Goal: Information Seeking & Learning: Learn about a topic

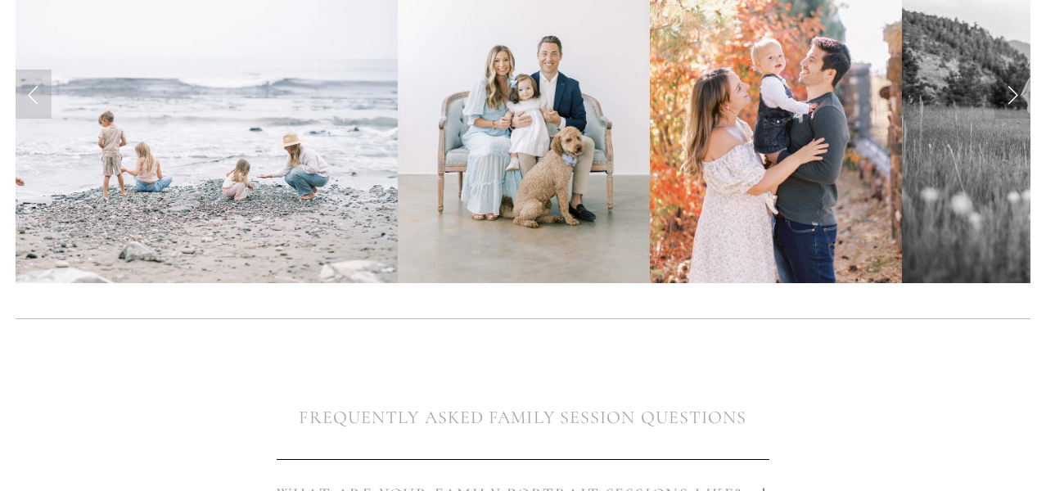
scroll to position [554, 0]
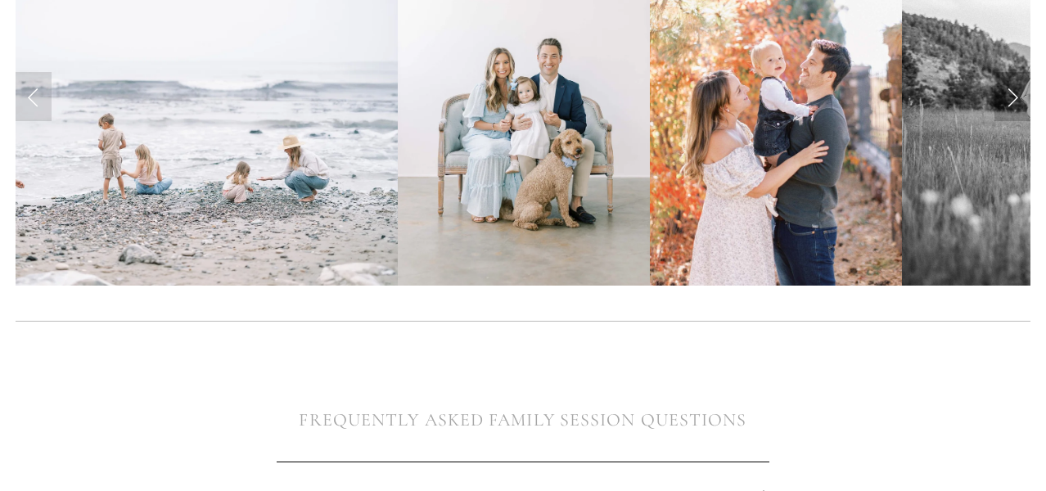
click at [1012, 101] on link "Next Slide" at bounding box center [1012, 96] width 36 height 49
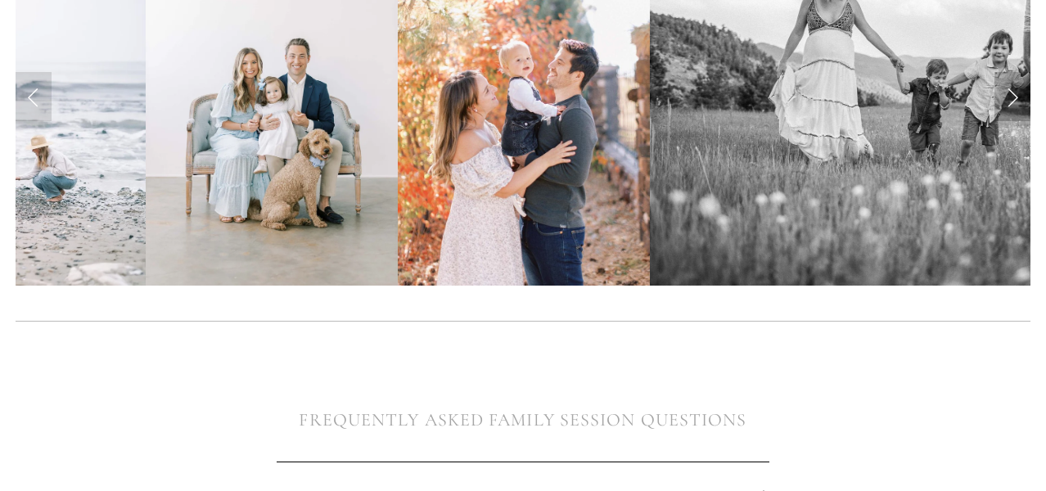
click at [1012, 101] on link "Next Slide" at bounding box center [1012, 96] width 36 height 49
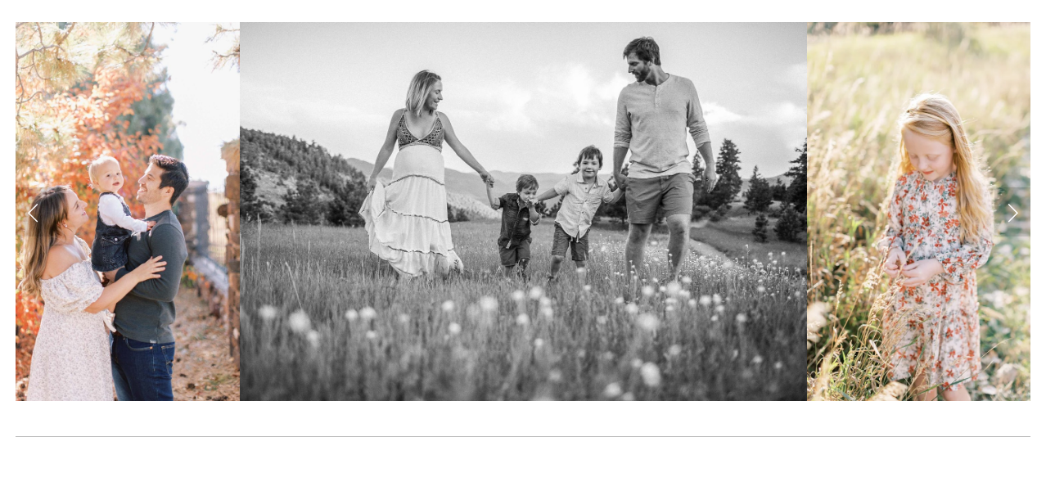
scroll to position [436, 0]
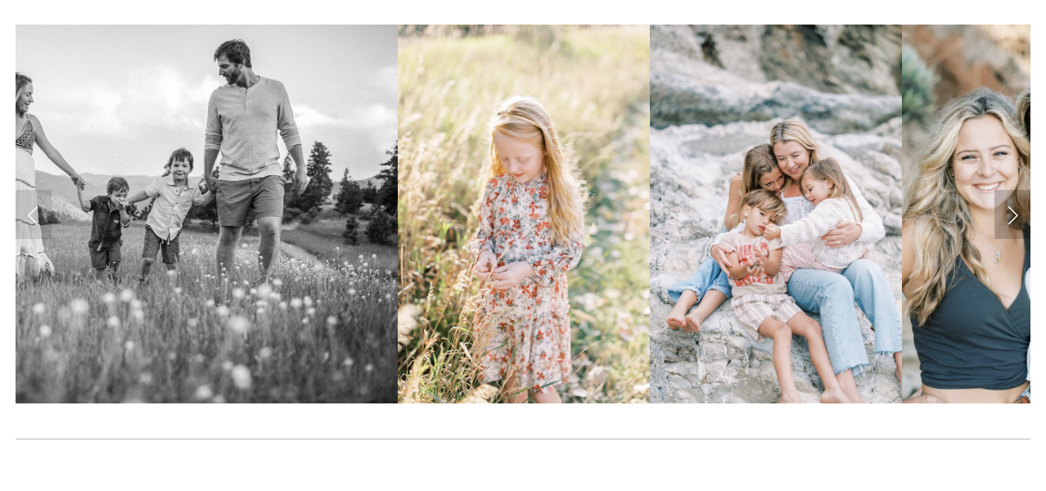
click at [1015, 211] on link "Next Slide" at bounding box center [1012, 214] width 36 height 49
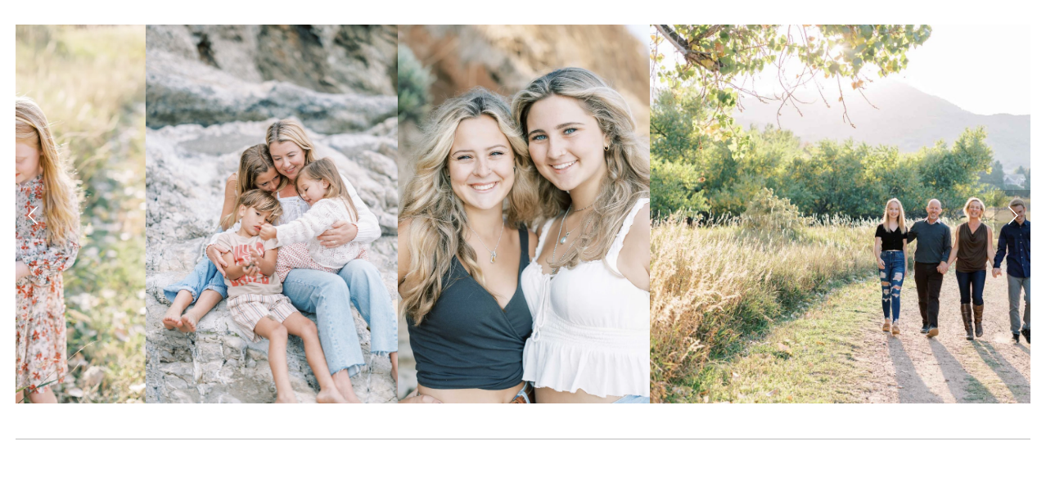
click at [1014, 211] on link "Next Slide" at bounding box center [1012, 214] width 36 height 49
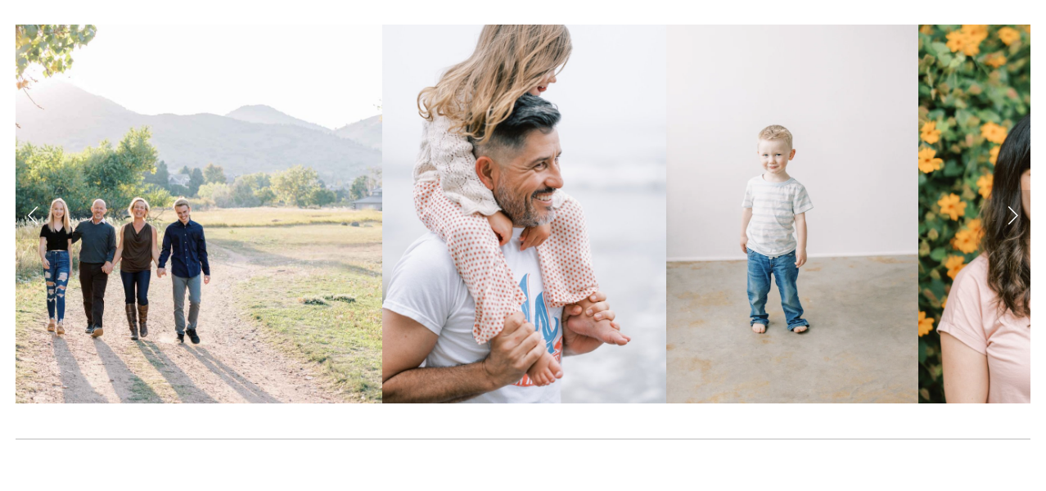
click at [877, 250] on img at bounding box center [792, 214] width 252 height 378
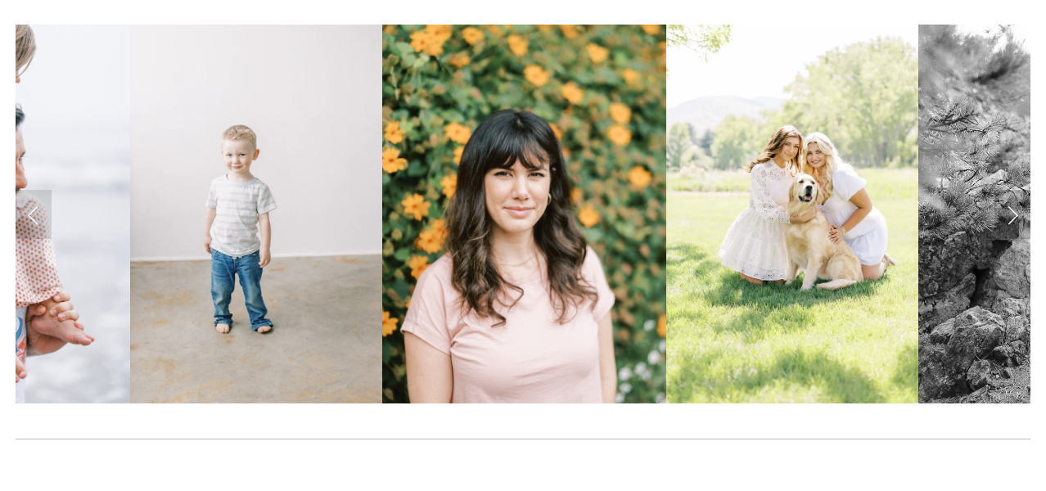
click at [1012, 214] on link "Next Slide" at bounding box center [1012, 214] width 36 height 49
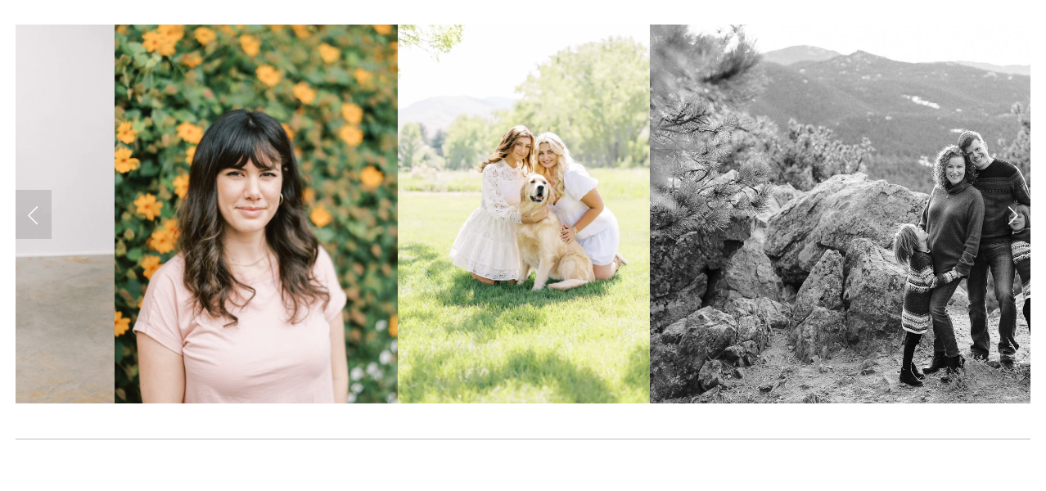
click at [1012, 214] on link "Next Slide" at bounding box center [1012, 214] width 36 height 49
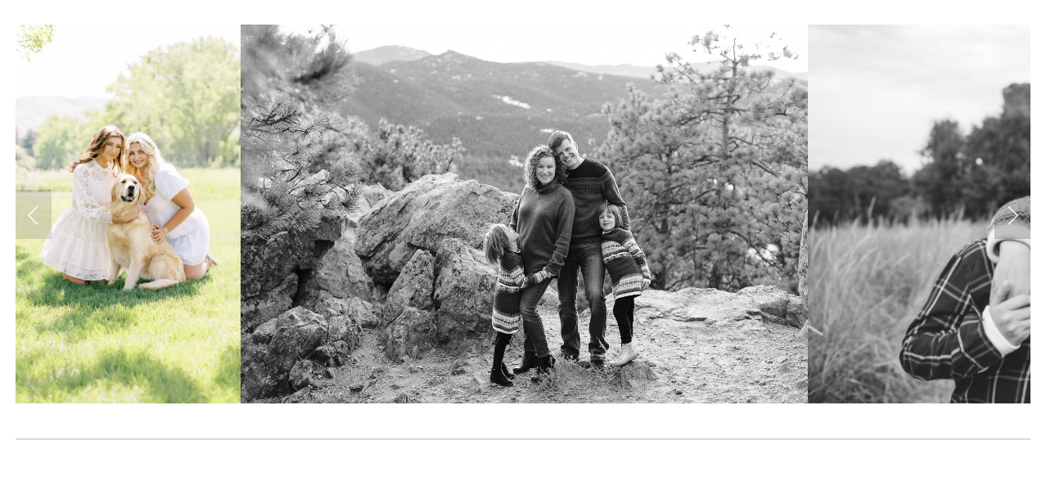
click at [1012, 214] on link "Next Slide" at bounding box center [1012, 214] width 36 height 49
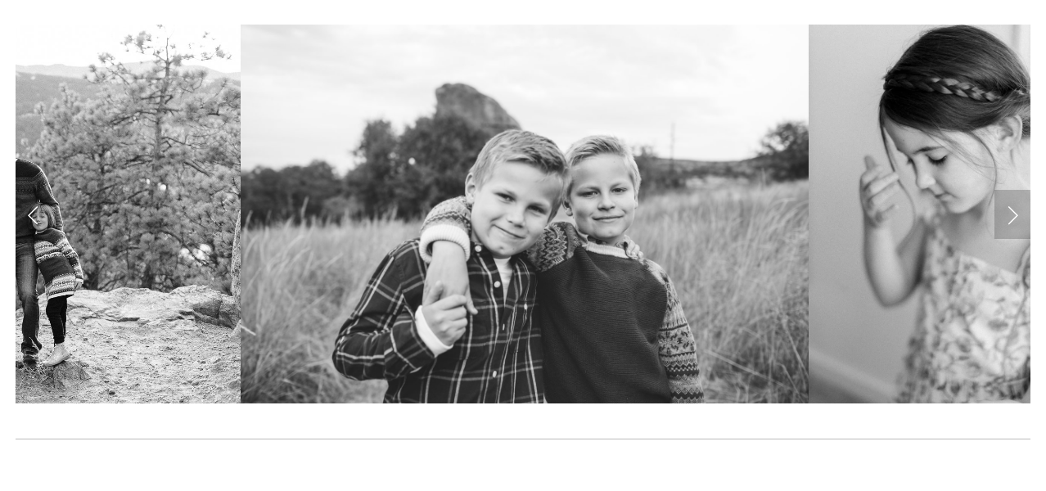
click at [1012, 214] on link "Next Slide" at bounding box center [1012, 214] width 36 height 49
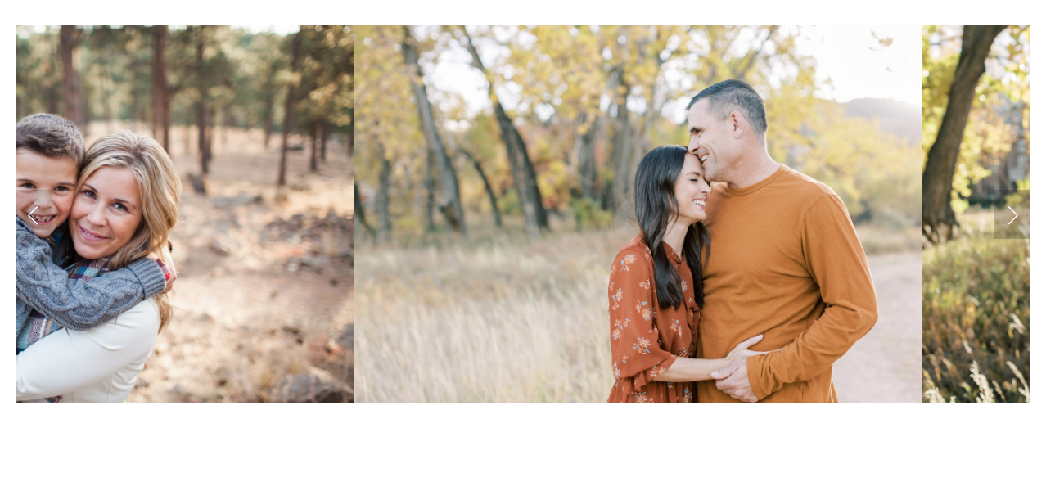
click at [1012, 214] on link "Next Slide" at bounding box center [1012, 214] width 36 height 49
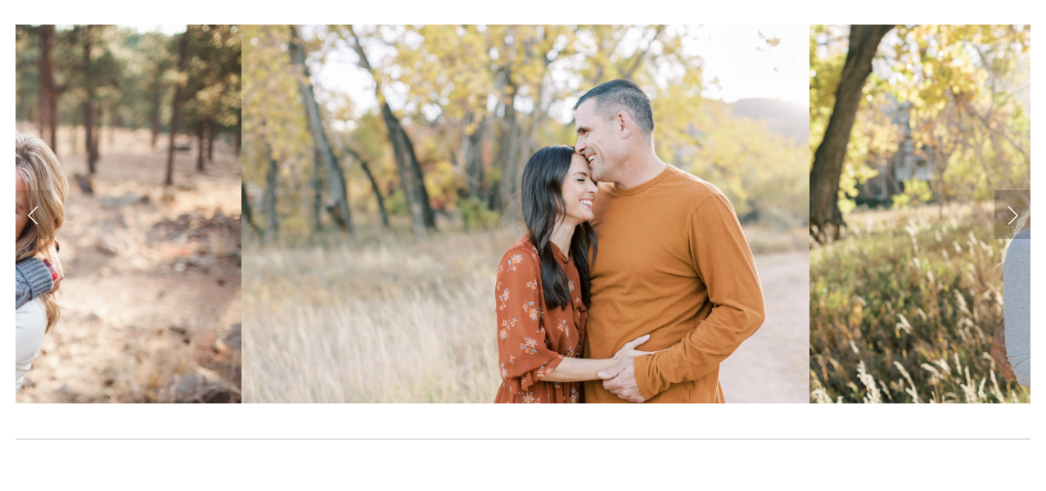
click at [1012, 214] on link "Next Slide" at bounding box center [1012, 214] width 36 height 49
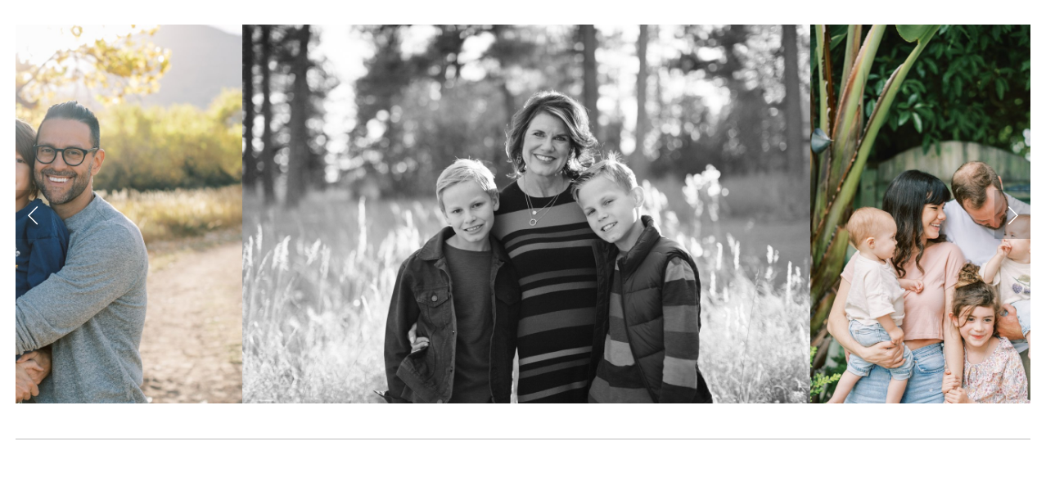
click at [1012, 214] on link "Next Slide" at bounding box center [1012, 214] width 36 height 49
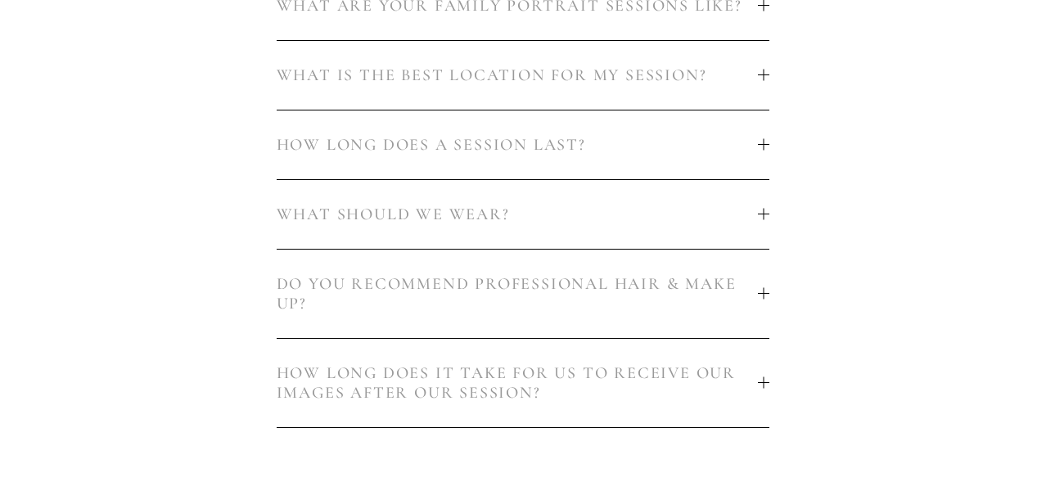
scroll to position [1034, 0]
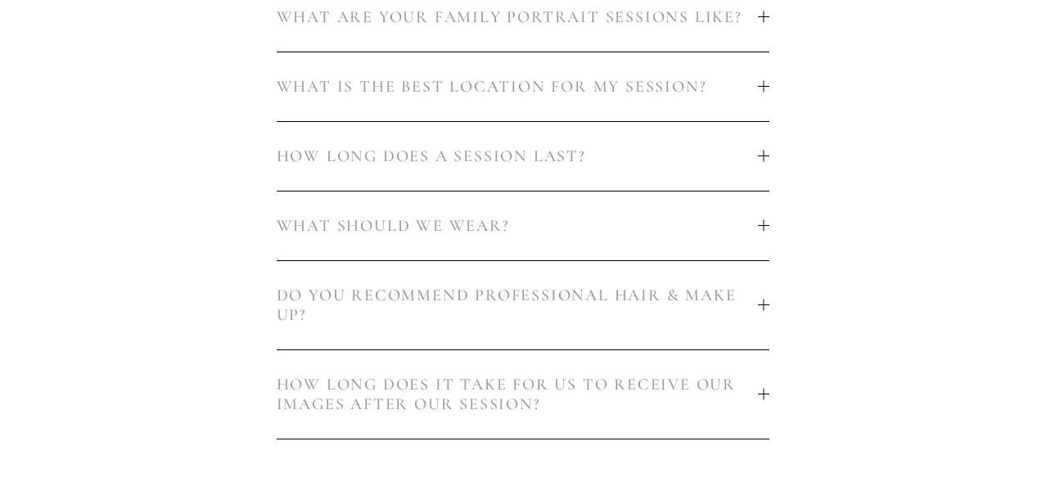
click at [760, 304] on div at bounding box center [763, 304] width 11 height 1
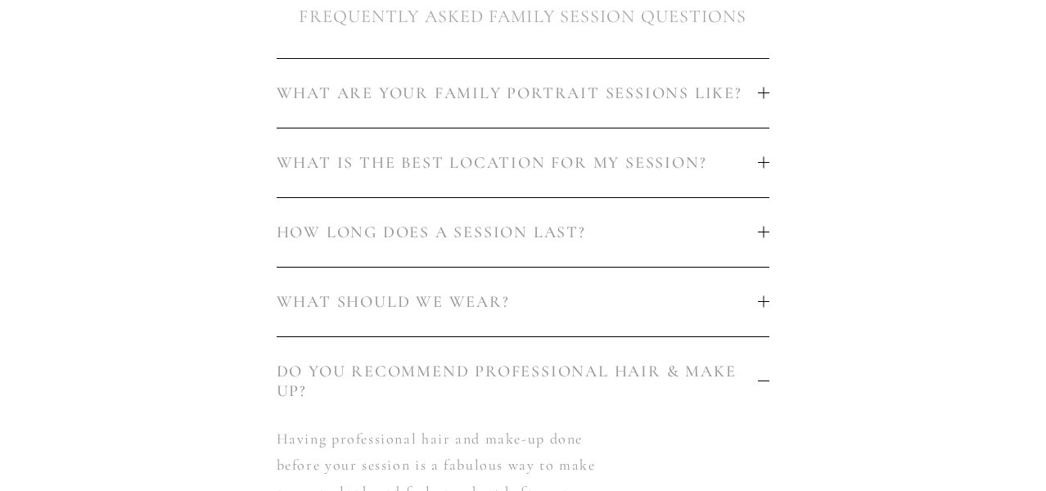
scroll to position [940, 0]
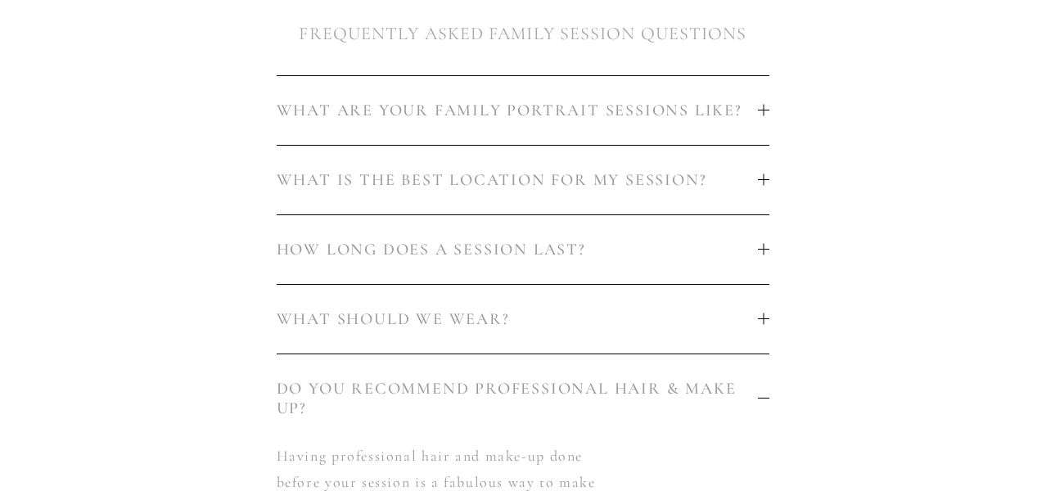
click at [764, 163] on button "WHAT IS THE BEST LOCATION FOR MY SESSION?" at bounding box center [524, 180] width 494 height 69
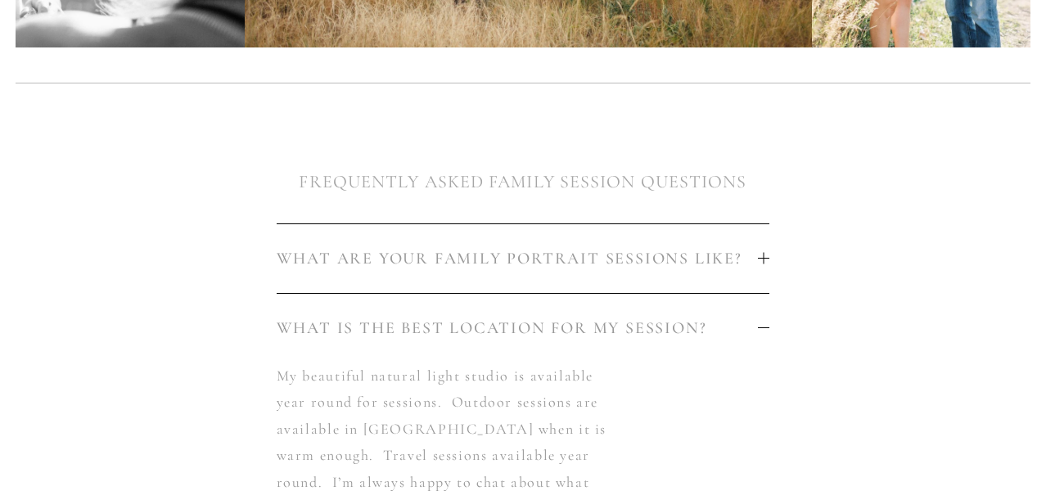
scroll to position [789, 0]
